Goal: Information Seeking & Learning: Learn about a topic

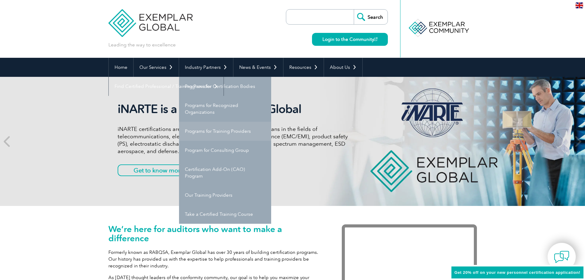
click at [222, 129] on link "Programs for Training Providers" at bounding box center [225, 131] width 92 height 19
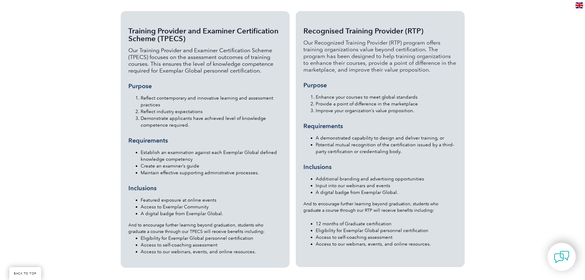
scroll to position [614, 0]
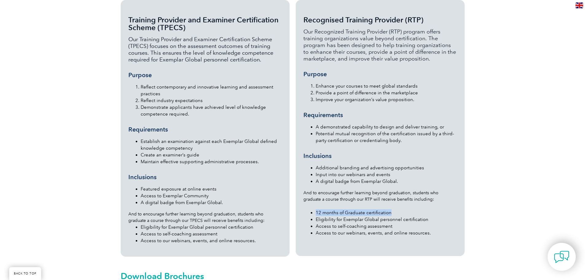
drag, startPoint x: 392, startPoint y: 199, endPoint x: 313, endPoint y: 197, distance: 78.9
click at [313, 202] on ul "12 months of Graduate certification Eligibility for Exemplar Global personnel c…" at bounding box center [379, 219] width 153 height 34
drag, startPoint x: 432, startPoint y: 45, endPoint x: 427, endPoint y: 25, distance: 20.5
click at [427, 28] on p "Our Recognized Training Provider (RTP) program offers training organizations va…" at bounding box center [379, 45] width 153 height 34
copy p "The program has been designed to help training organizations to enhance their c…"
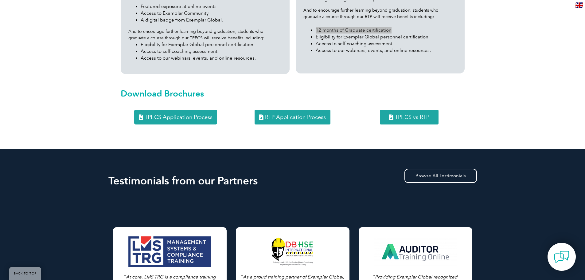
scroll to position [798, 0]
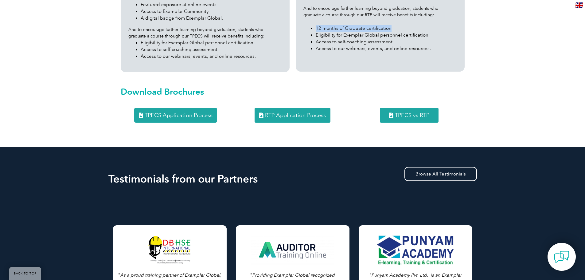
click at [170, 108] on link "TPECS Application Process" at bounding box center [175, 115] width 83 height 15
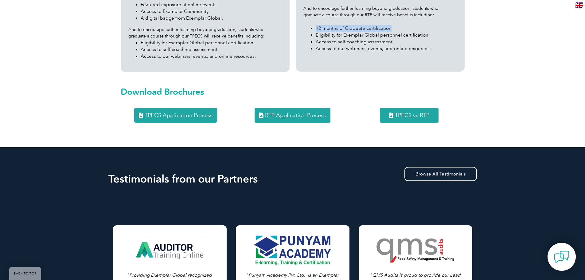
click at [318, 112] on span "RTP Application Process" at bounding box center [295, 115] width 61 height 6
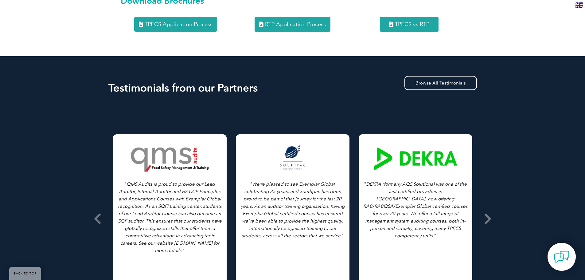
scroll to position [890, 0]
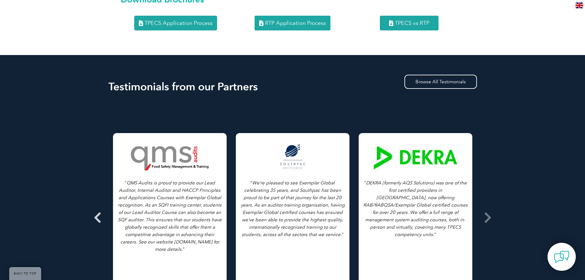
click at [97, 217] on icon at bounding box center [98, 217] width 8 height 0
click at [100, 217] on icon at bounding box center [98, 217] width 8 height 0
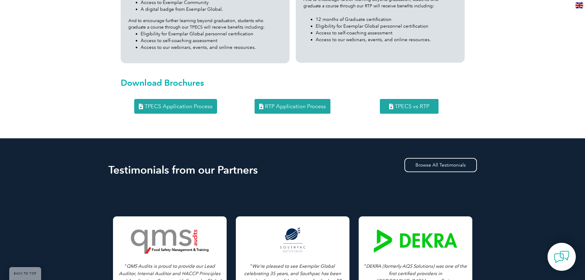
scroll to position [798, 0]
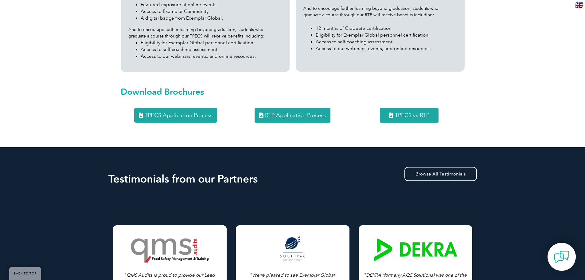
click at [417, 112] on span "TPECS vs RTP" at bounding box center [412, 115] width 34 height 6
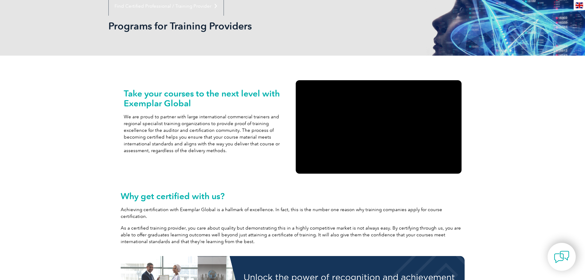
scroll to position [0, 0]
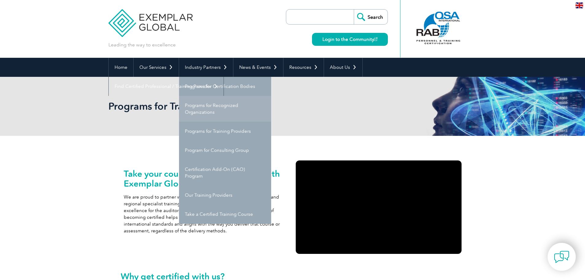
click at [228, 104] on link "Programs for Recognized Organizations" at bounding box center [225, 109] width 92 height 26
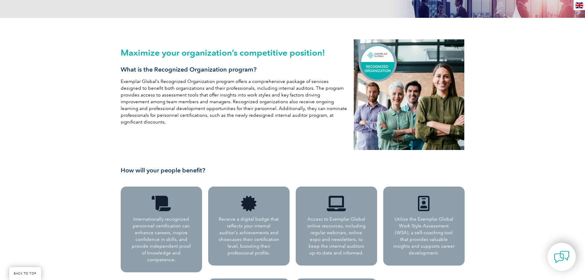
scroll to position [123, 0]
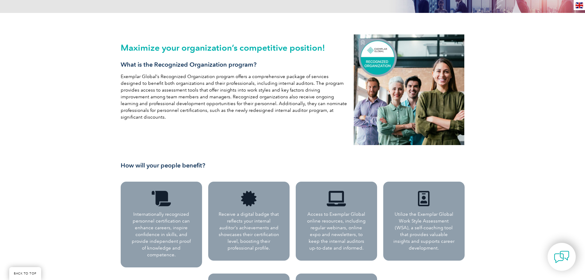
click at [274, 200] on div at bounding box center [248, 198] width 63 height 15
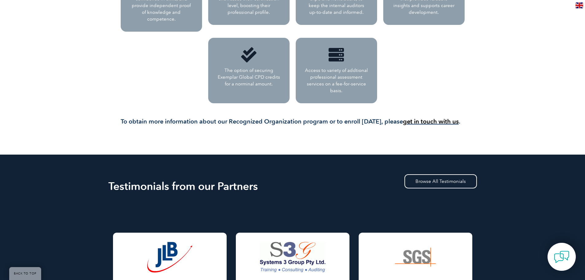
scroll to position [399, 0]
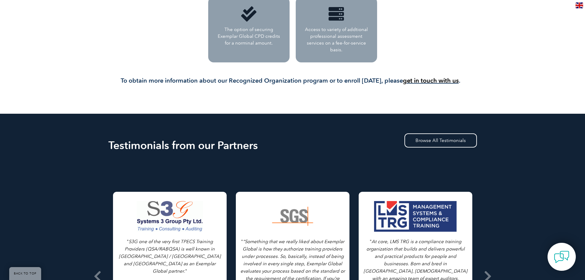
click at [315, 222] on div at bounding box center [292, 216] width 83 height 31
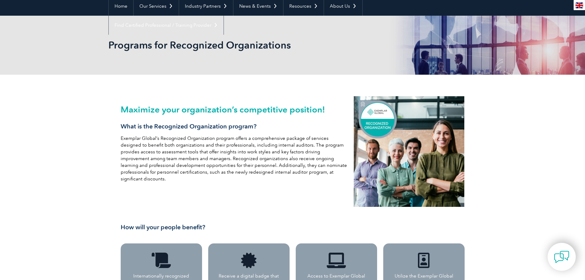
scroll to position [0, 0]
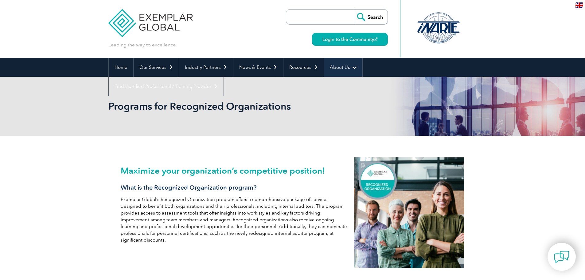
click at [355, 67] on link "About Us" at bounding box center [343, 67] width 38 height 19
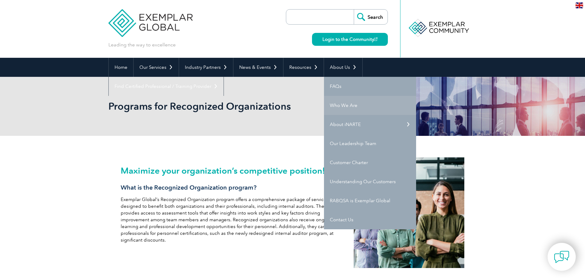
click at [336, 105] on link "Who We Are" at bounding box center [370, 105] width 92 height 19
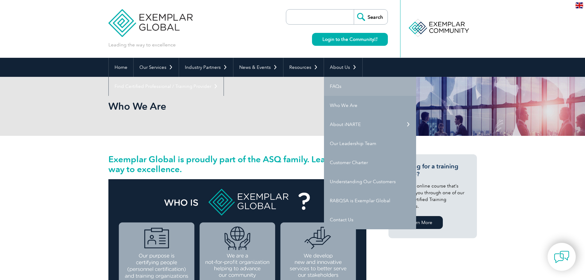
click at [340, 79] on link "FAQs" at bounding box center [370, 86] width 92 height 19
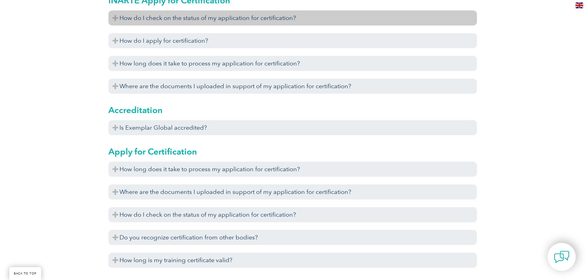
scroll to position [215, 0]
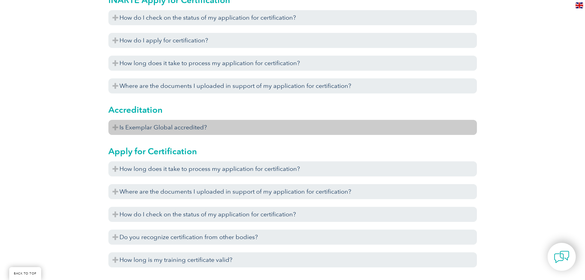
click at [185, 126] on h3 "Is Exemplar Global accredited?" at bounding box center [292, 127] width 368 height 15
